Goal: Use online tool/utility: Utilize a website feature to perform a specific function

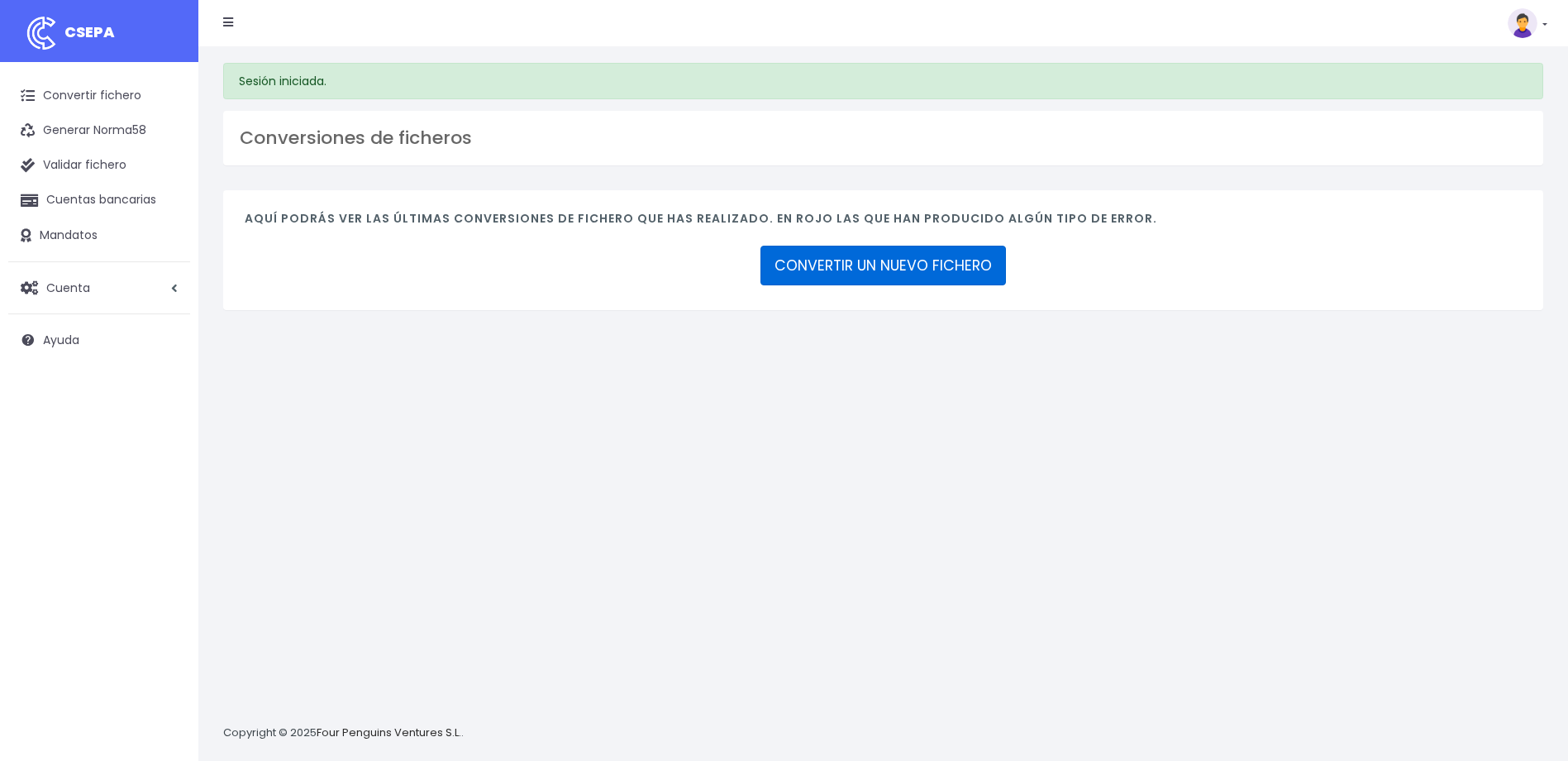
click at [864, 272] on link "CONVERTIR UN NUEVO FICHERO" at bounding box center [883, 266] width 246 height 40
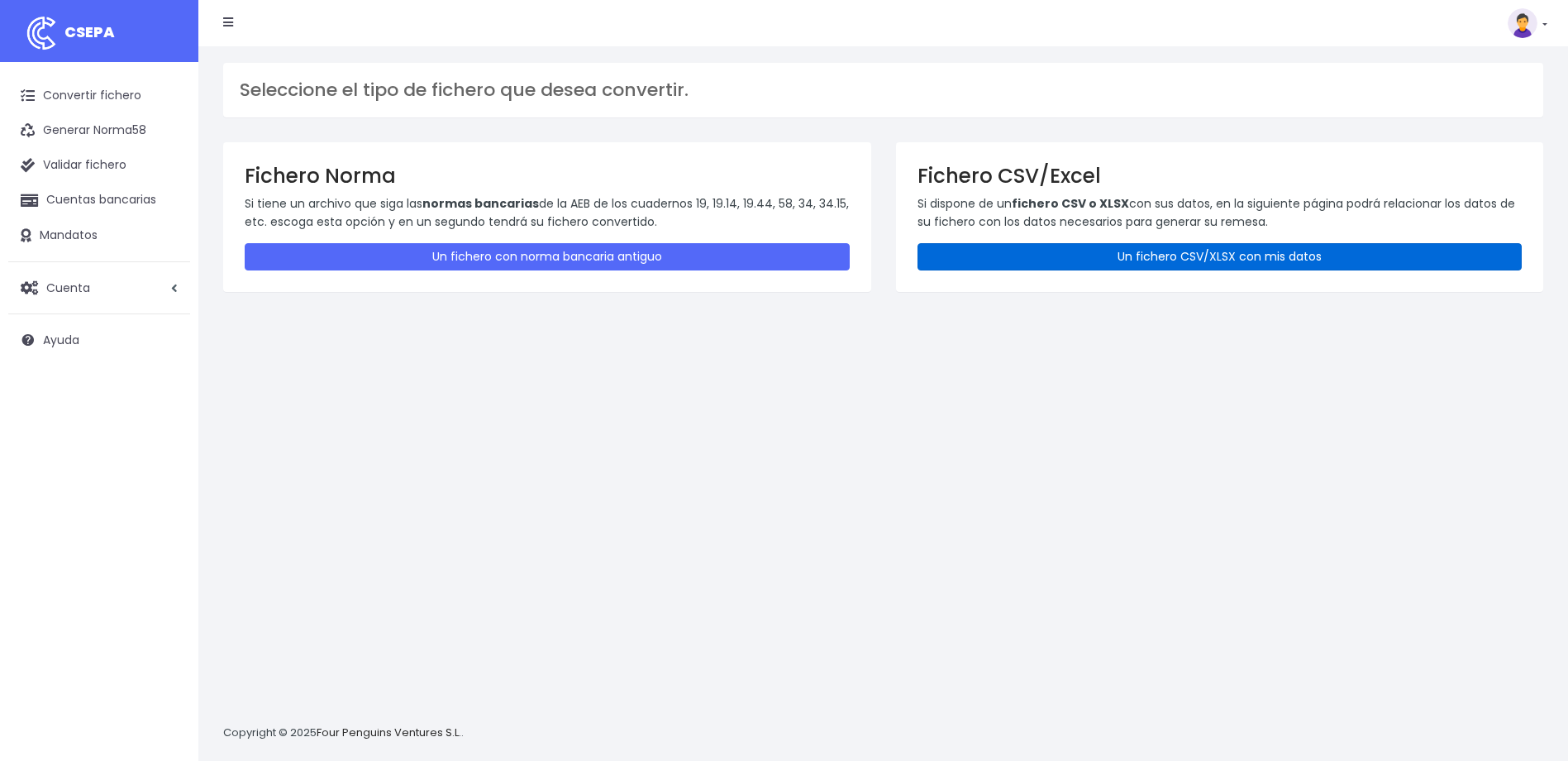
click at [1037, 246] on link "Un fichero CSV/XLSX con mis datos" at bounding box center [1220, 256] width 605 height 27
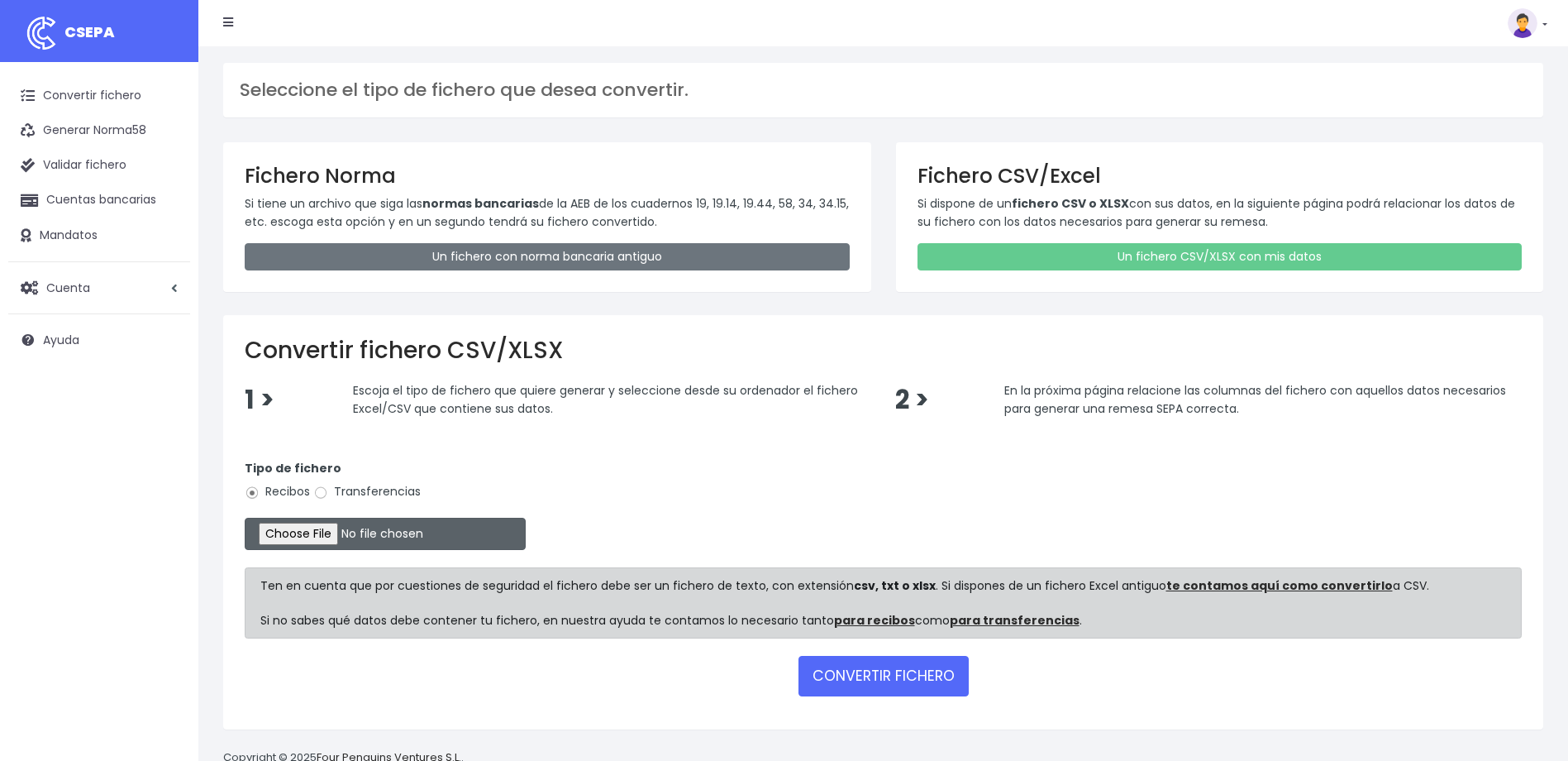
click at [319, 531] on input "file" at bounding box center [385, 533] width 281 height 32
type input "C:\fakepath\Transferencia manual SEPA 1.498,50 EUR - visados.csv"
click at [372, 494] on label "Transferencias" at bounding box center [367, 491] width 108 height 17
click at [328, 494] on input "Transferencias" at bounding box center [320, 492] width 15 height 15
radio input "true"
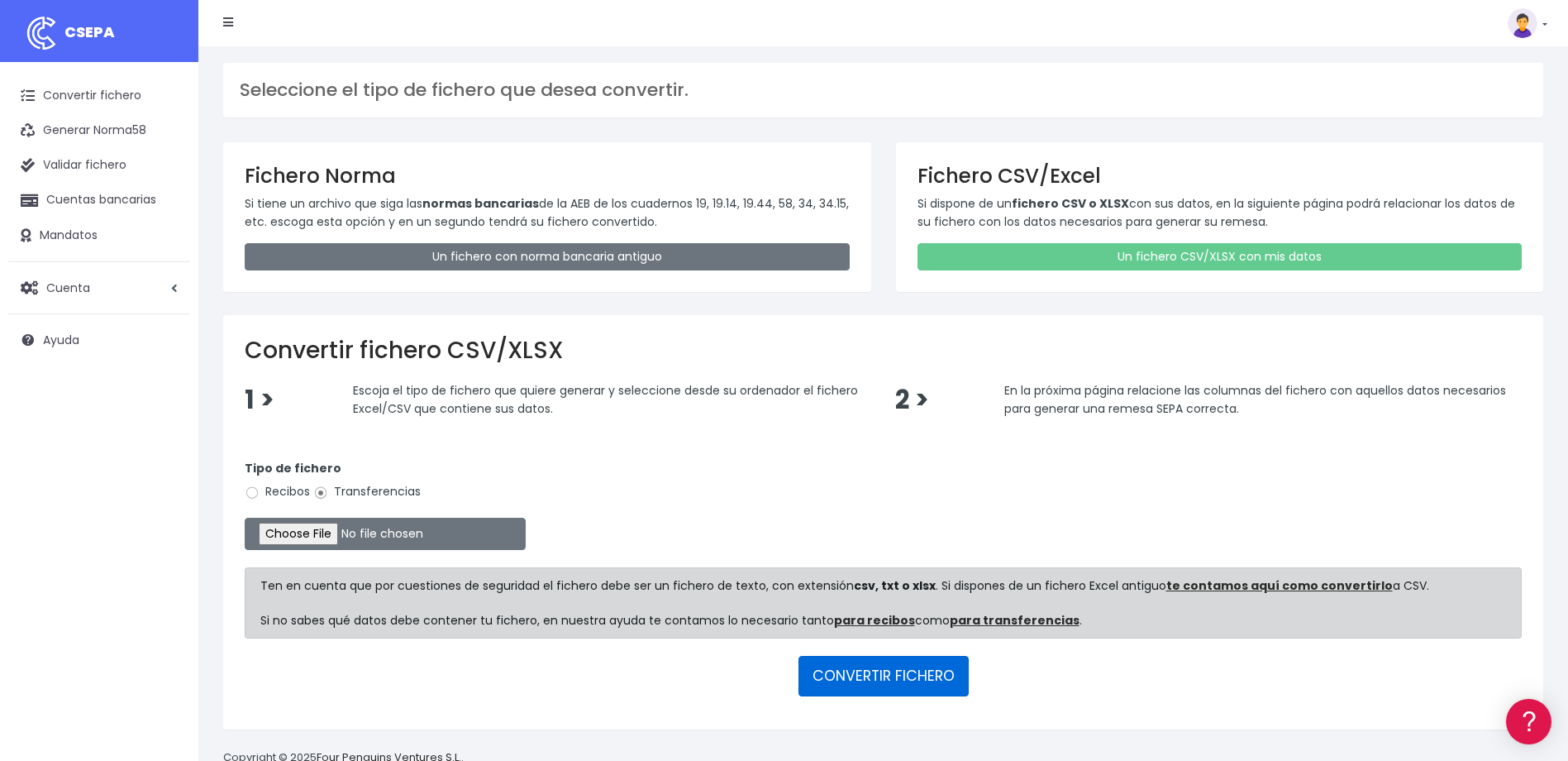
click at [912, 682] on button "CONVERTIR FICHERO" at bounding box center [883, 676] width 171 height 40
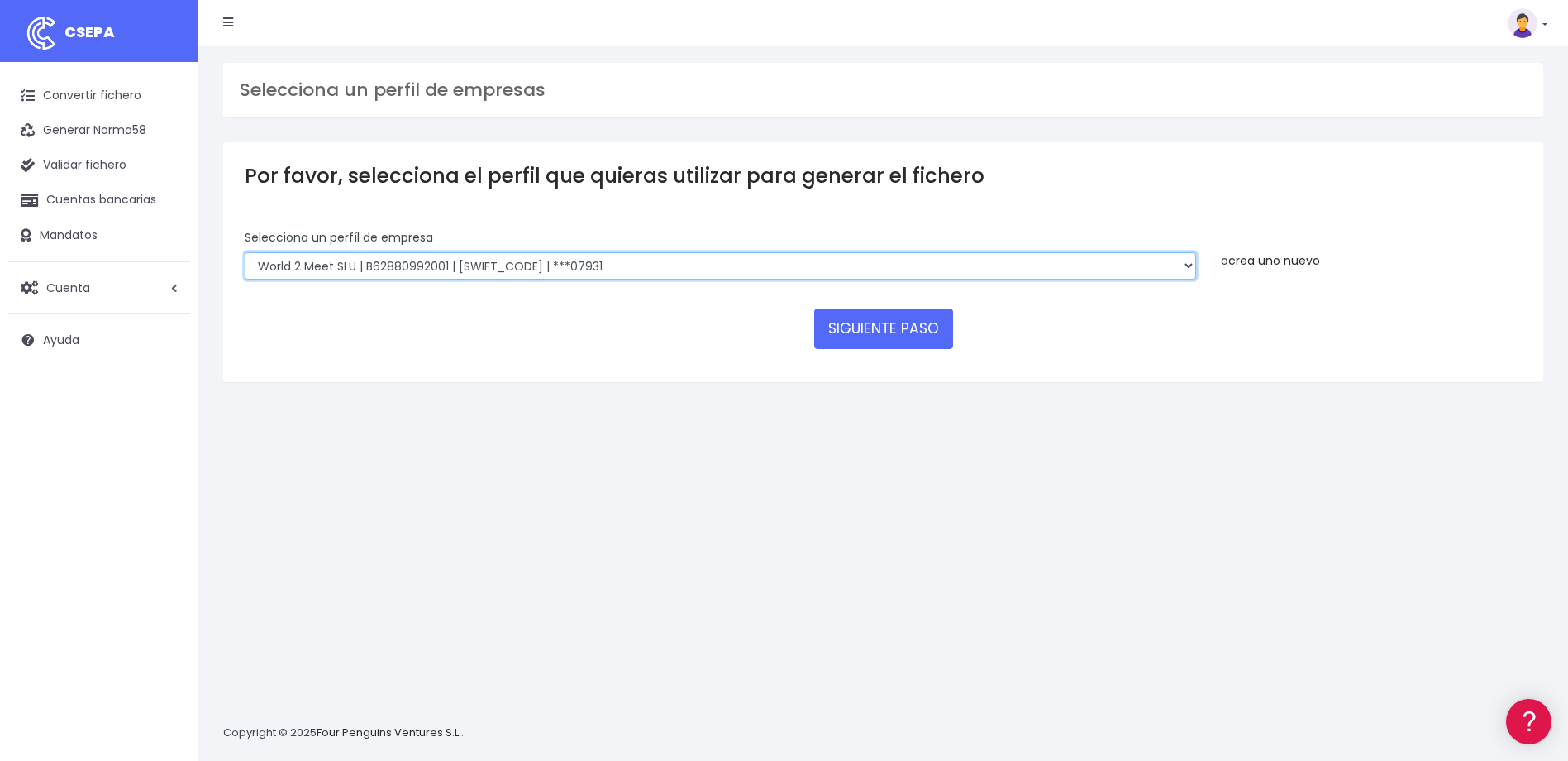
click at [479, 264] on select "WORLD2MEET,S.L.U | b62880992 | [SWIFT_CODE] | ***97721 World 2 Meet SLU | B6288…" at bounding box center [720, 267] width 951 height 28
select select "563"
click at [245, 253] on select "WORLD2MEET,S.L.U | b62880992 | [SWIFT_CODE] | ***97721 World 2 Meet SLU | B6288…" at bounding box center [720, 267] width 951 height 28
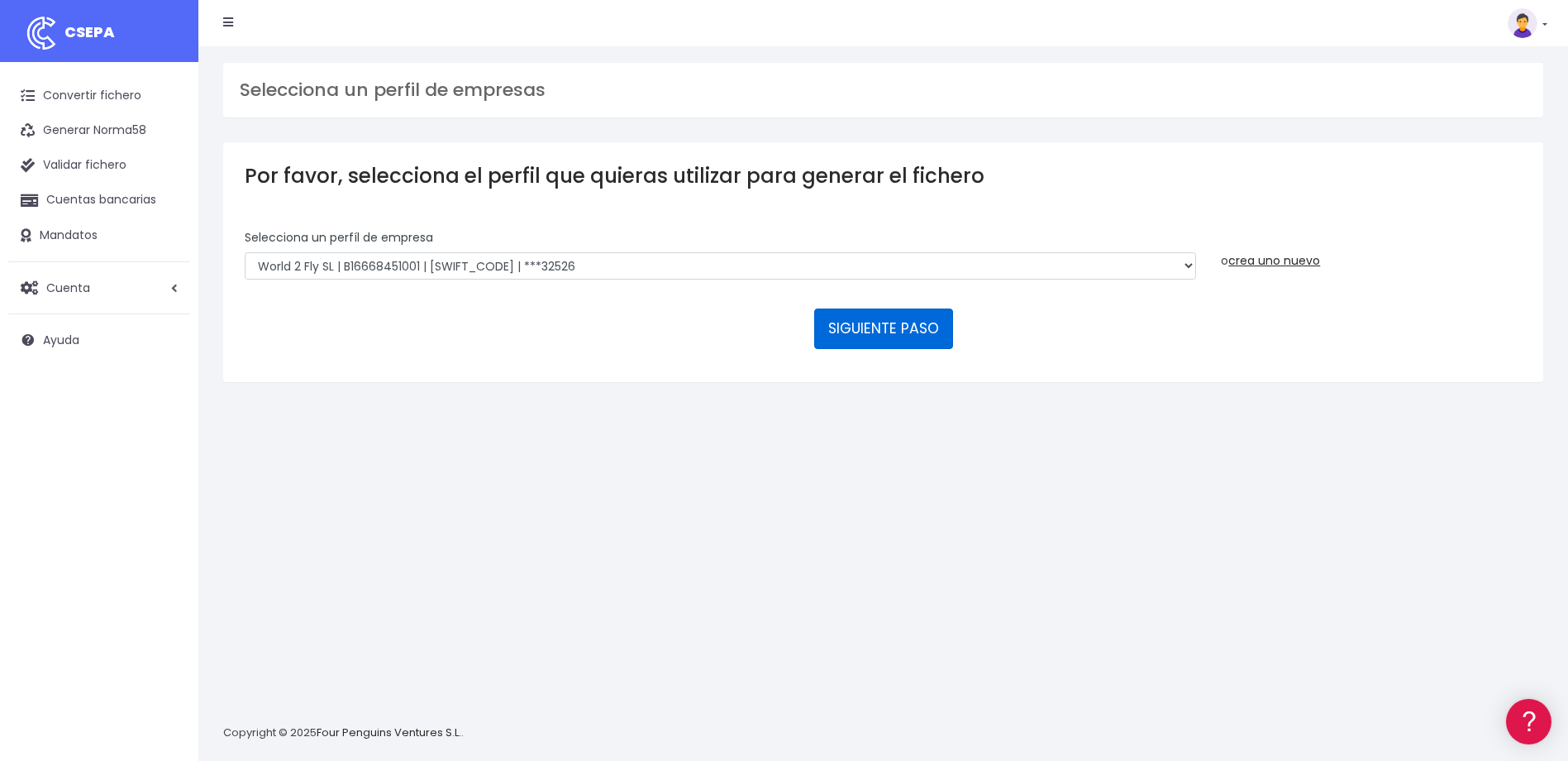
click at [868, 332] on button "SIGUIENTE PASO" at bounding box center [883, 329] width 139 height 40
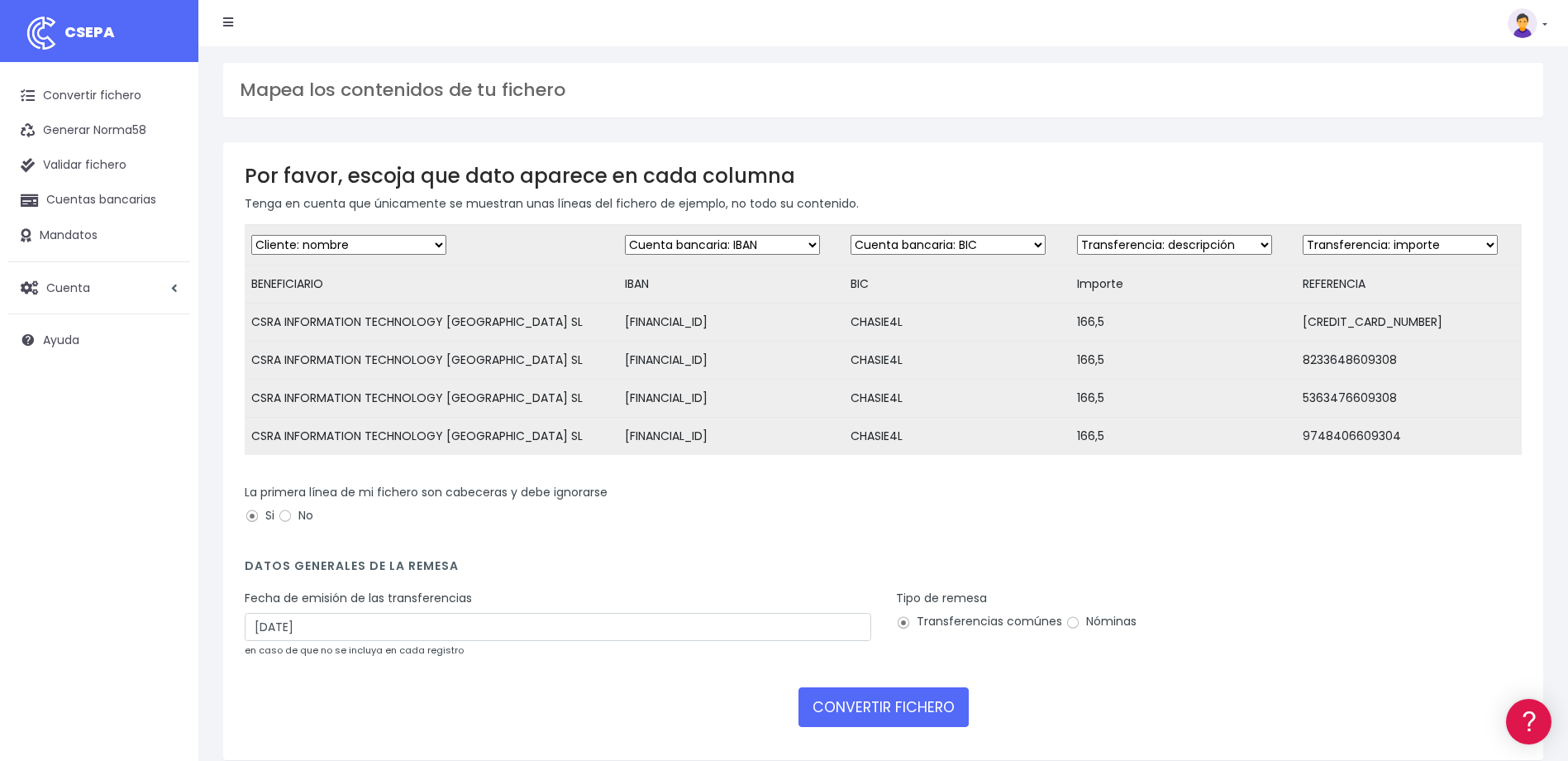
click at [1096, 247] on select "Desechar campo Cliente: nombre Cliente: DNI Cliente: Email Cliente: referencia …" at bounding box center [1174, 245] width 195 height 20
select select "amount"
click at [1077, 235] on select "Desechar campo Cliente: nombre Cliente: DNI Cliente: Email Cliente: referencia …" at bounding box center [1174, 245] width 195 height 20
click at [1319, 240] on select "Desechar campo Cliente: nombre Cliente: DNI Cliente: Email Cliente: referencia …" at bounding box center [1399, 245] width 195 height 20
select select "description"
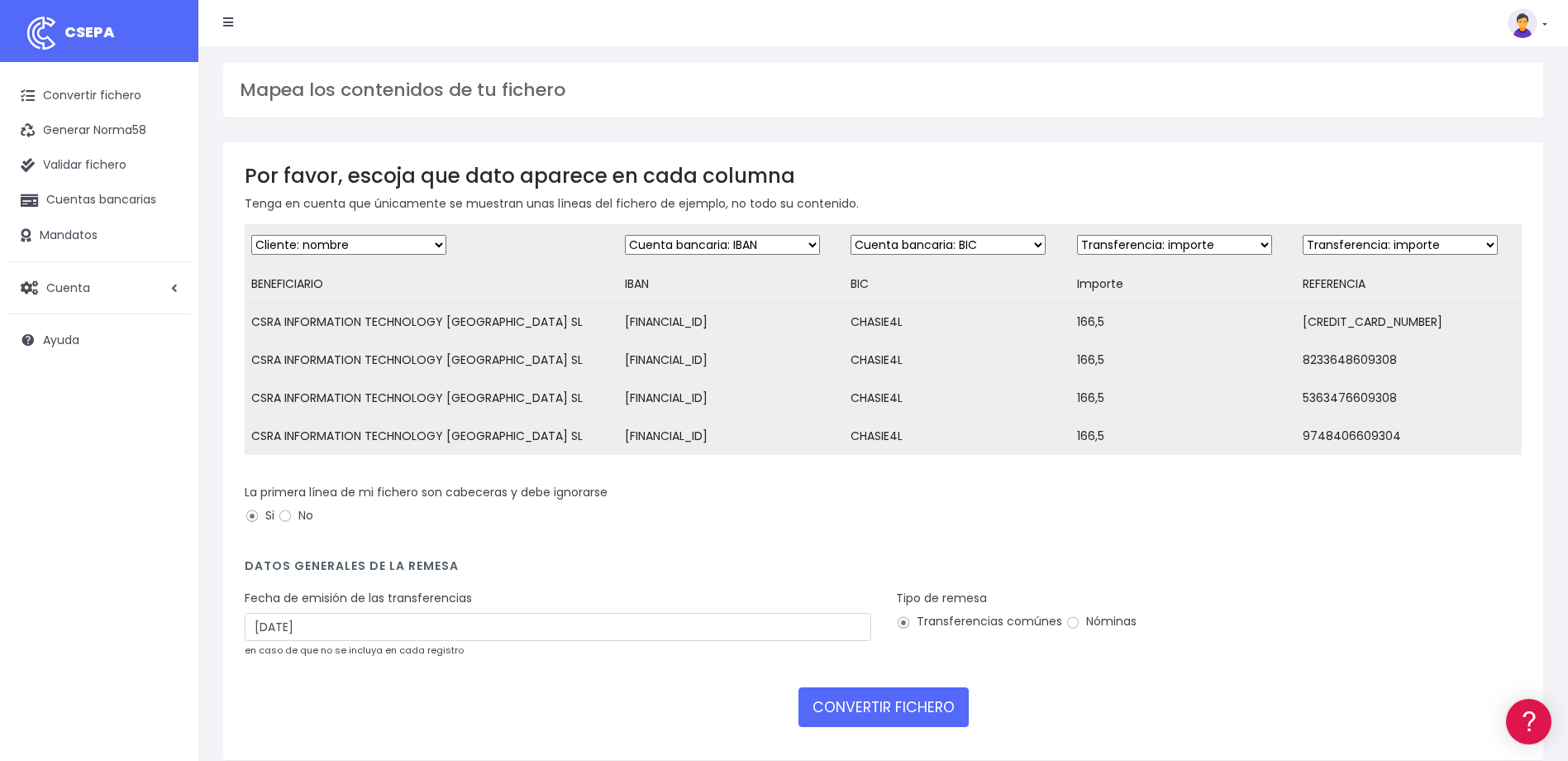
click at [1303, 235] on select "Desechar campo Cliente: nombre Cliente: DNI Cliente: Email Cliente: referencia …" at bounding box center [1399, 245] width 195 height 20
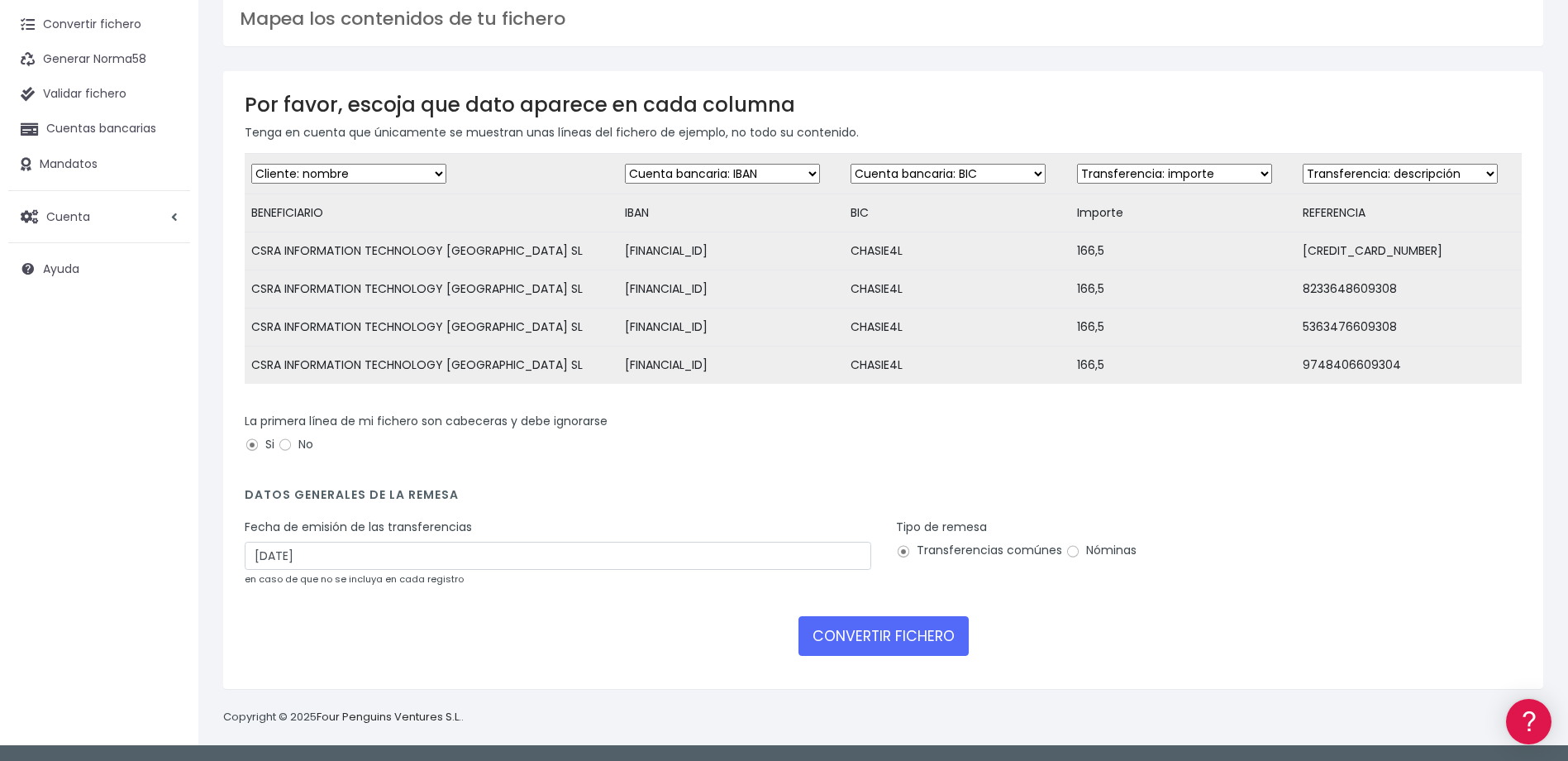
scroll to position [84, 0]
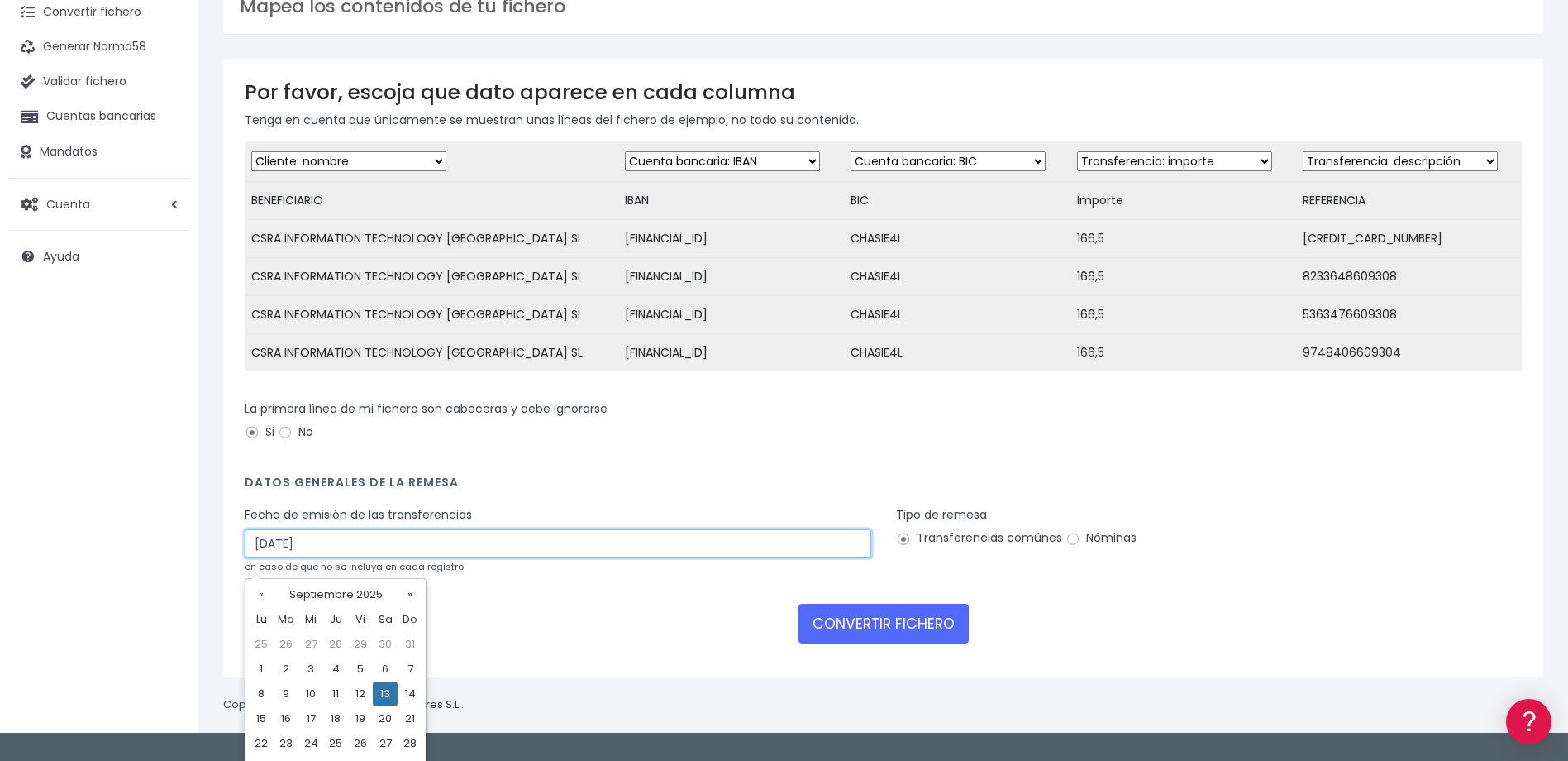
click at [580, 557] on input "13/09/2025" at bounding box center [558, 543] width 627 height 28
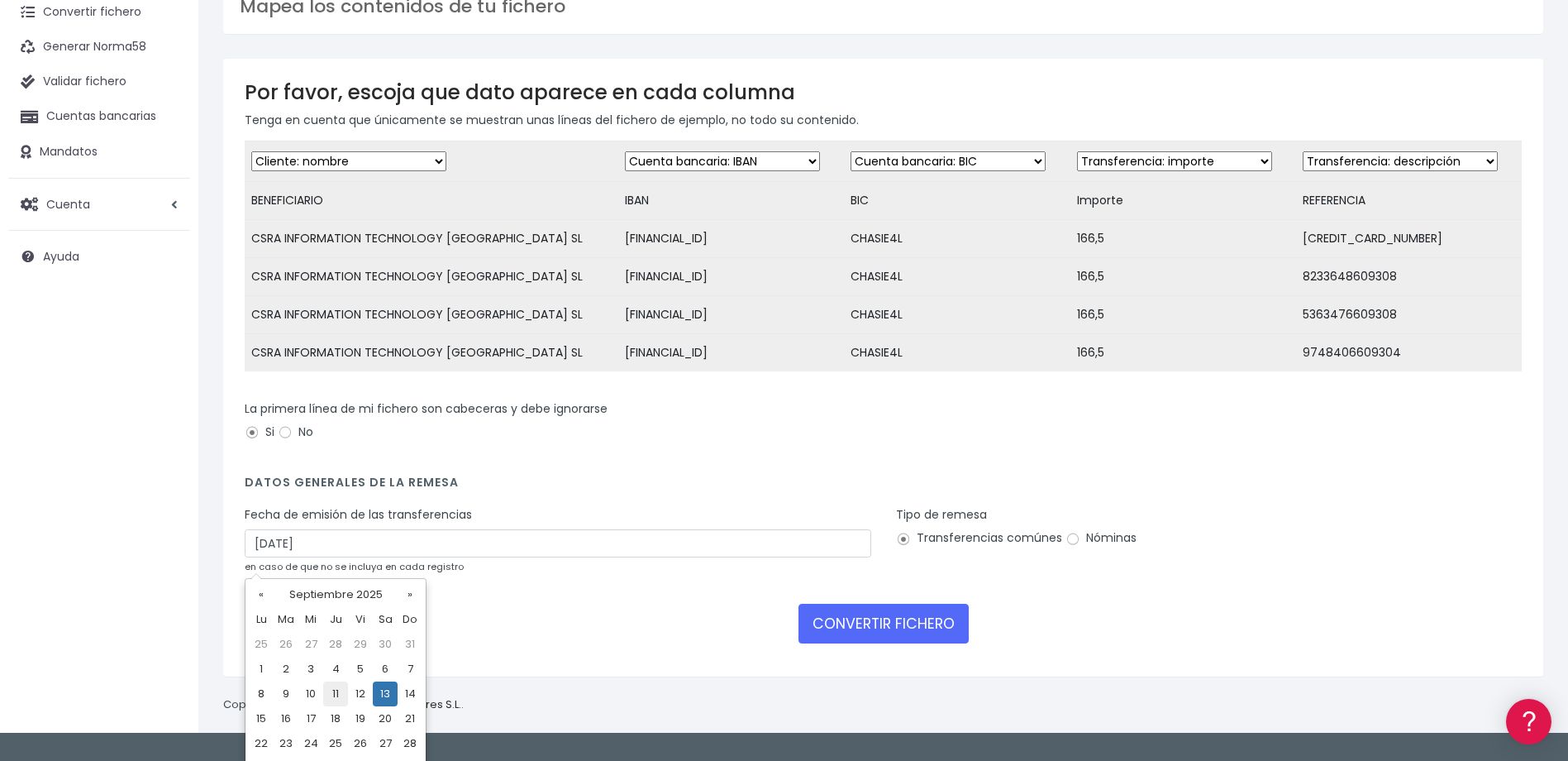
click at [337, 698] on td "11" at bounding box center [335, 693] width 25 height 25
type input "11/09/2025"
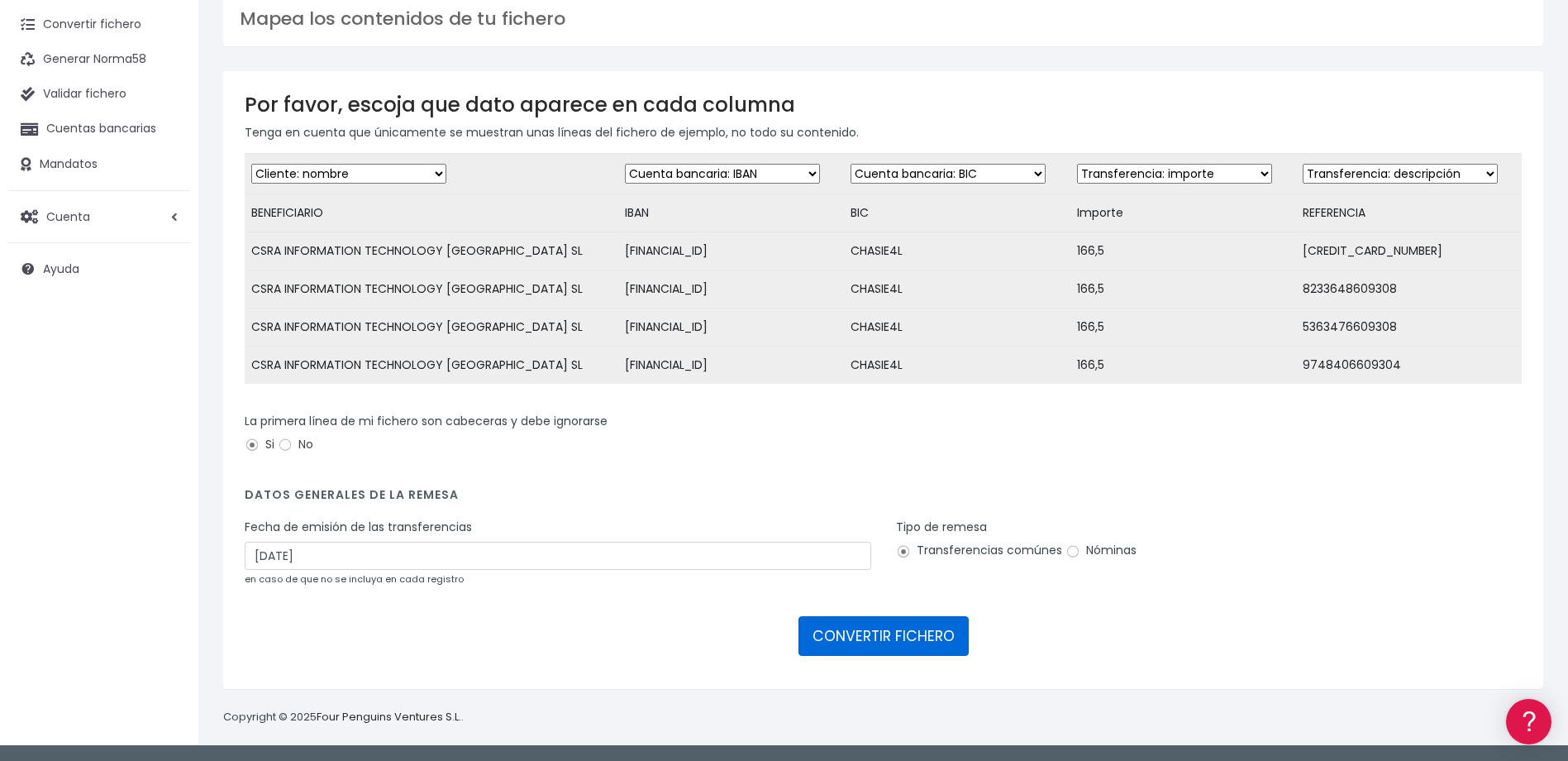
click at [898, 638] on button "CONVERTIR FICHERO" at bounding box center [883, 636] width 171 height 40
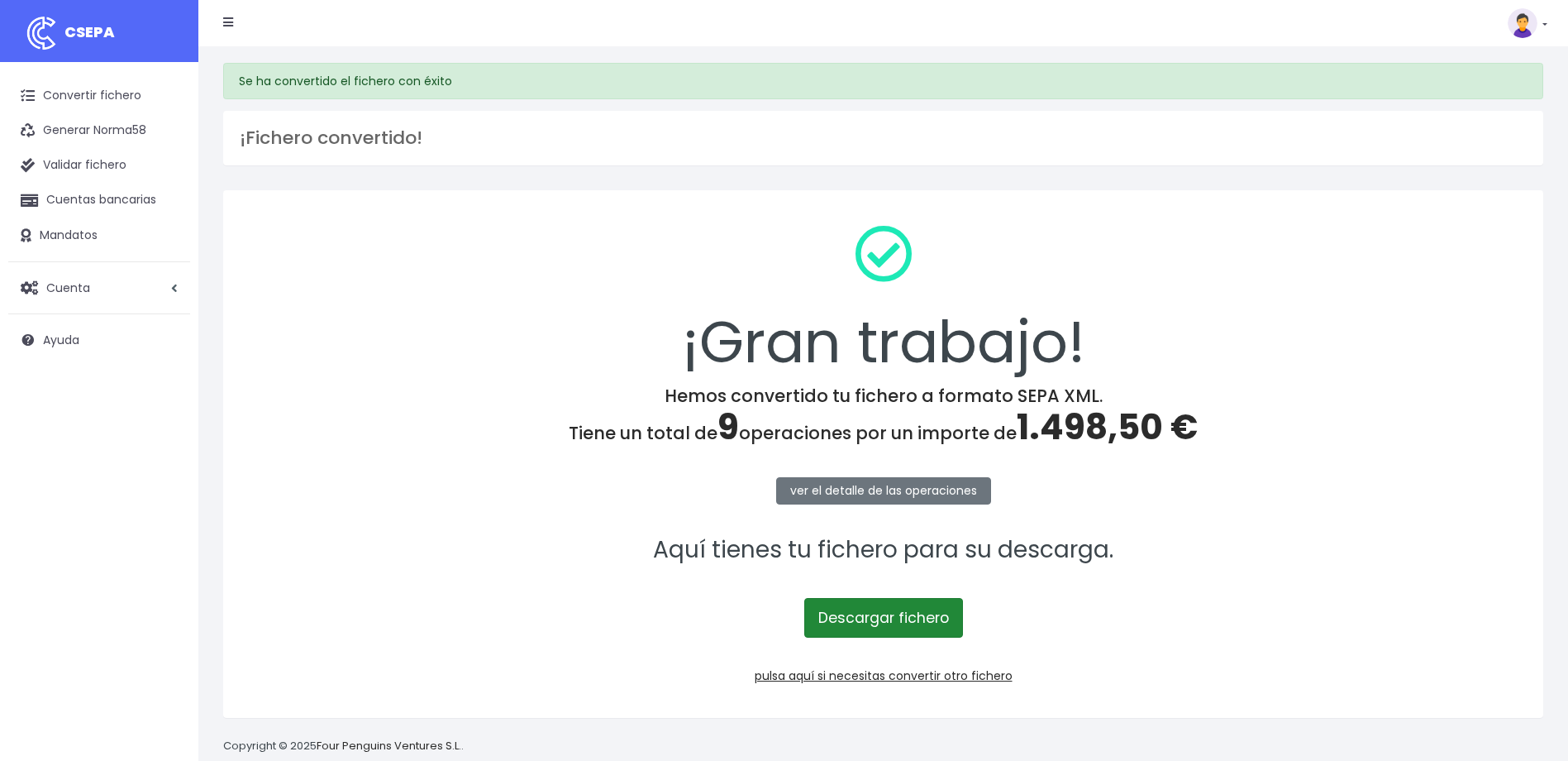
click at [896, 621] on link "Descargar fichero" at bounding box center [883, 618] width 159 height 40
click at [1417, 364] on div "¡Gran trabajo!" at bounding box center [882, 299] width 1277 height 174
